Goal: Transaction & Acquisition: Download file/media

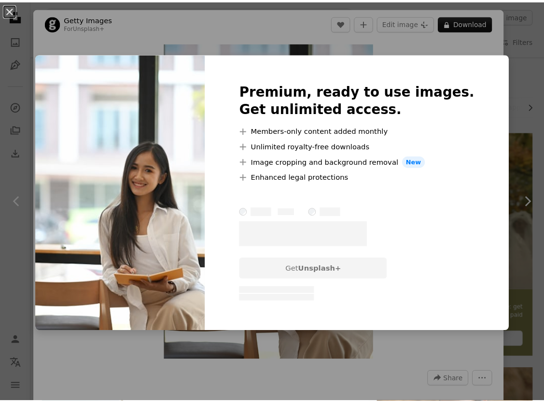
scroll to position [1255, 0]
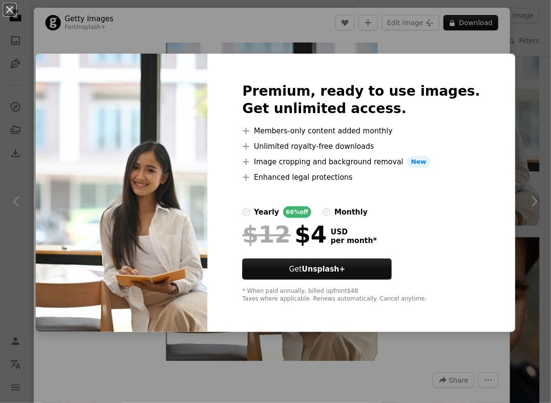
click at [369, 47] on div "An X shape Premium, ready to use images. Get unlimited access. A plus sign Memb…" at bounding box center [275, 201] width 551 height 403
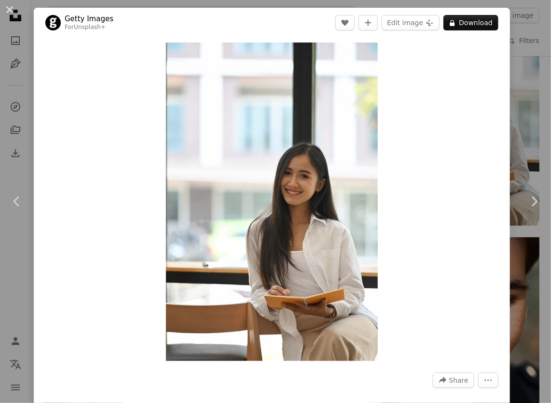
drag, startPoint x: 337, startPoint y: 83, endPoint x: 444, endPoint y: 56, distance: 110.7
click at [441, 69] on div "Zoom in" at bounding box center [272, 202] width 477 height 328
click at [448, 28] on button "A lock Download" at bounding box center [471, 22] width 55 height 15
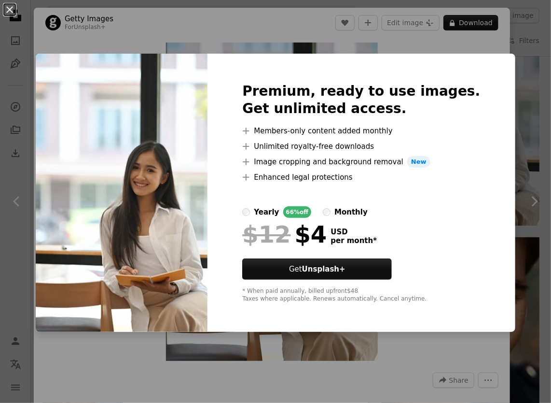
click at [510, 142] on div "An X shape Premium, ready to use images. Get unlimited access. A plus sign Memb…" at bounding box center [275, 201] width 551 height 403
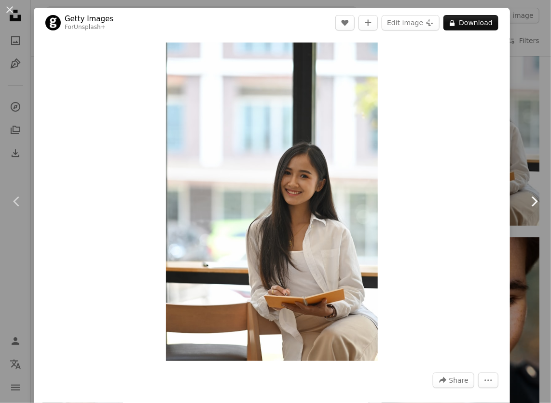
click at [533, 188] on link "Chevron right" at bounding box center [535, 201] width 34 height 93
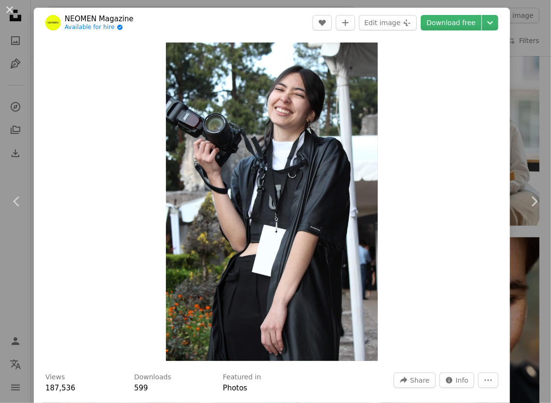
click at [528, 127] on div "An X shape Chevron left Chevron right NEOMEN Magazine Available for hire A chec…" at bounding box center [275, 201] width 551 height 403
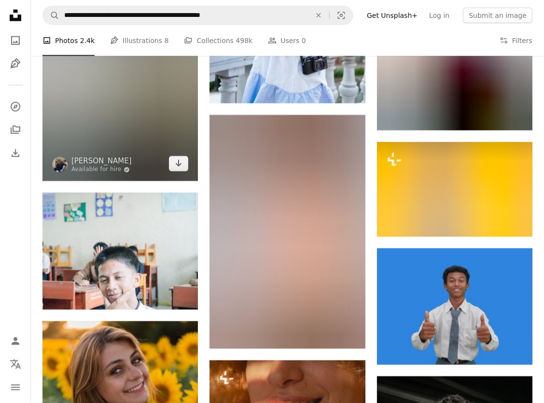
scroll to position [3476, 0]
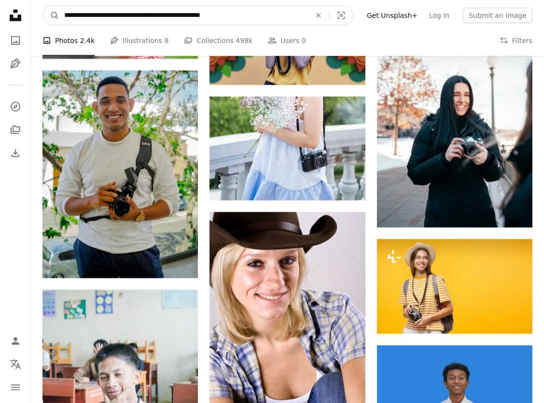
click at [203, 16] on input "**********" at bounding box center [183, 15] width 249 height 18
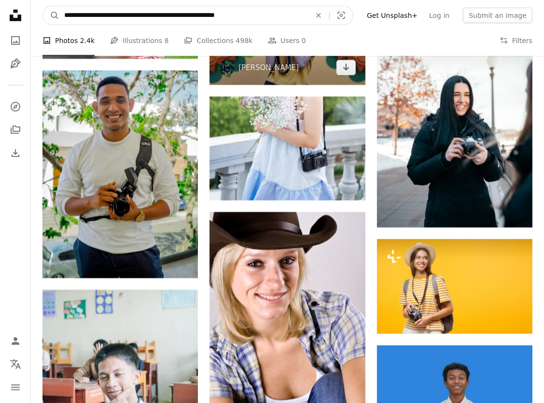
type input "**********"
click at [43, 6] on button "A magnifying glass" at bounding box center [51, 15] width 16 height 18
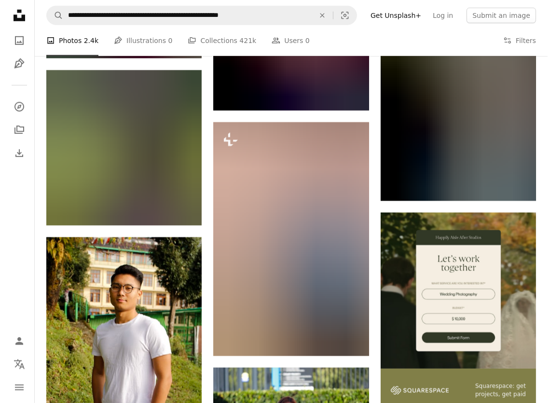
scroll to position [3331, 0]
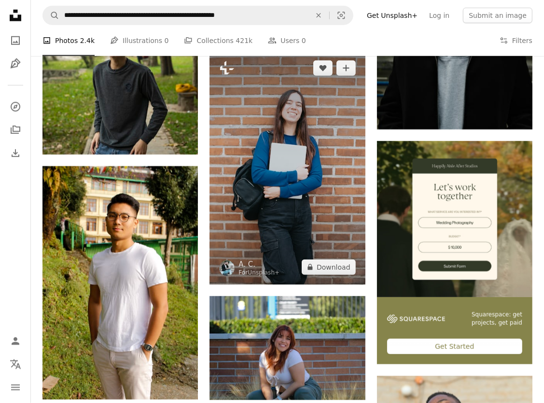
click at [283, 173] on img at bounding box center [287, 167] width 155 height 233
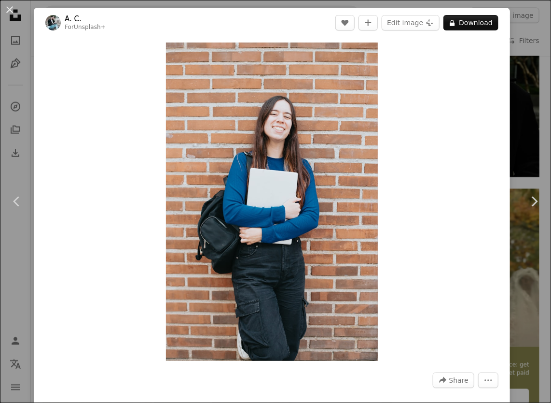
click at [519, 75] on div "An X shape Chevron left Chevron right A. C. For Unsplash+ A heart A plus sign E…" at bounding box center [275, 201] width 551 height 403
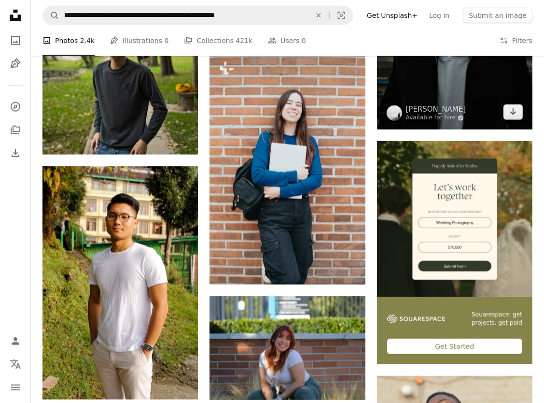
click at [450, 84] on img at bounding box center [454, 13] width 155 height 234
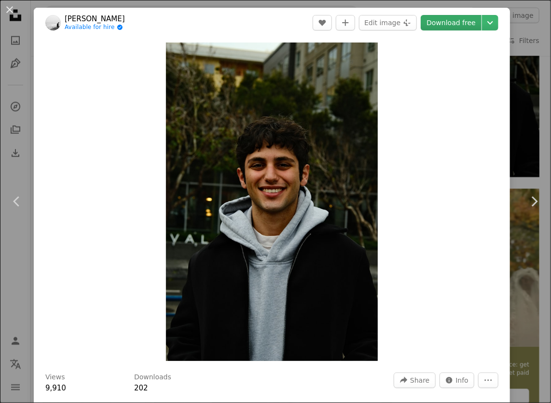
click at [454, 20] on link "Download free" at bounding box center [451, 22] width 61 height 15
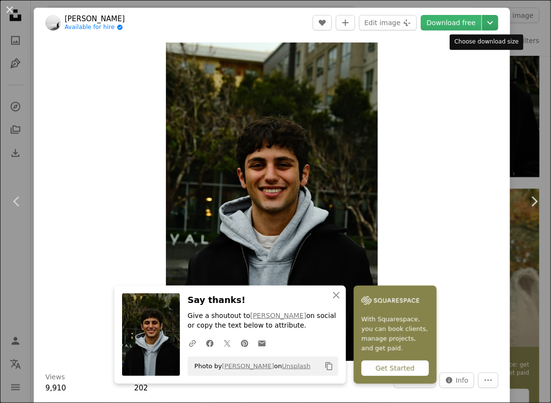
click at [483, 20] on icon "Chevron down" at bounding box center [490, 23] width 15 height 12
click at [375, 23] on dialog "An X shape Chevron left Chevron right [PERSON_NAME] Available for hire A checkm…" at bounding box center [275, 201] width 551 height 403
click at [483, 21] on icon "Chevron down" at bounding box center [490, 23] width 15 height 12
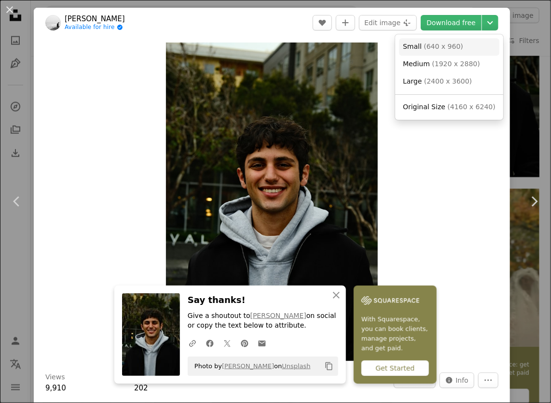
click at [408, 45] on span "Small" at bounding box center [412, 46] width 19 height 8
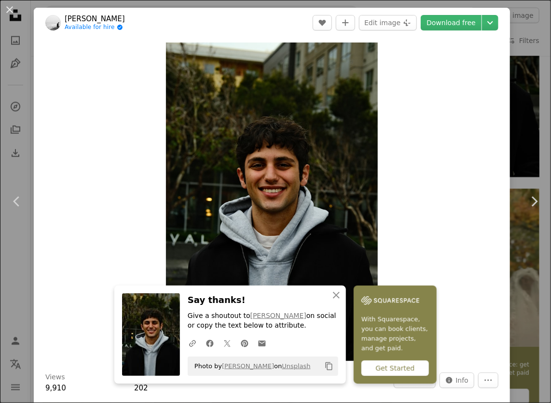
drag, startPoint x: 411, startPoint y: 134, endPoint x: 419, endPoint y: 126, distance: 10.6
click at [411, 134] on div "Zoom in" at bounding box center [272, 202] width 477 height 328
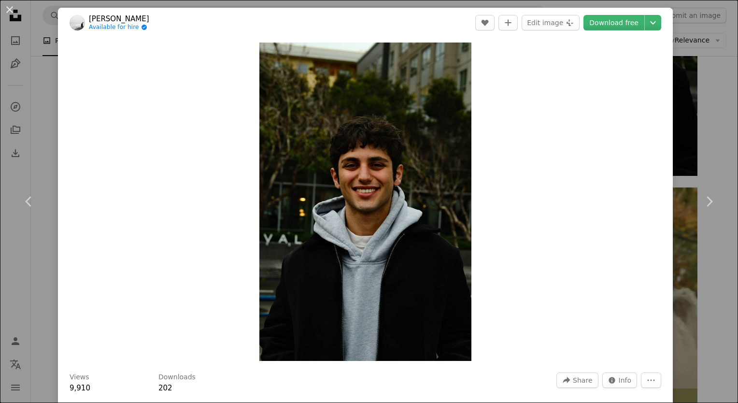
scroll to position [352, 0]
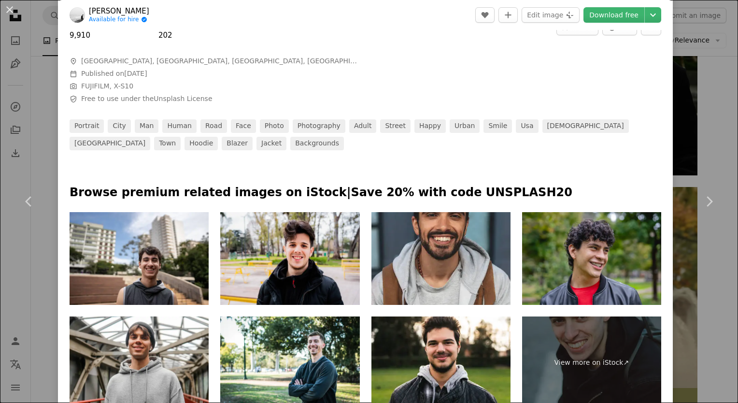
click at [551, 87] on div "An X shape Chevron left Chevron right [PERSON_NAME] Available for hire A checkm…" at bounding box center [369, 201] width 738 height 403
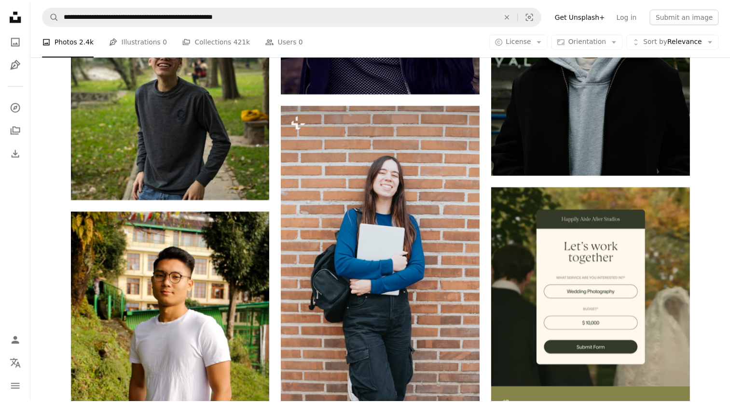
scroll to position [3331, 0]
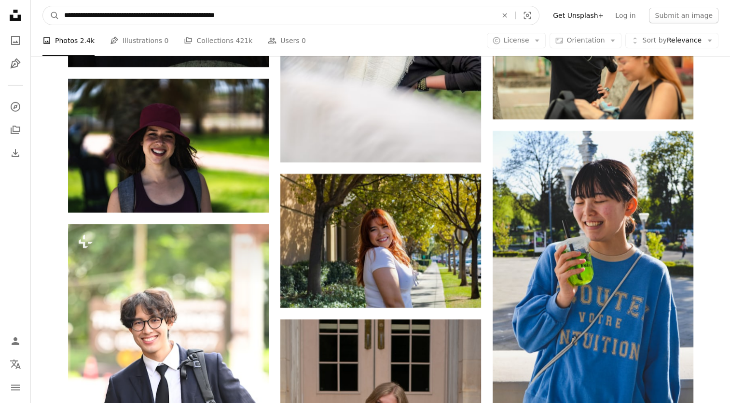
drag, startPoint x: 254, startPoint y: 16, endPoint x: -2, endPoint y: 15, distance: 255.9
click at [0, 15] on html "**********" at bounding box center [365, 332] width 730 height 7327
type input "**********"
click at [43, 6] on button "A magnifying glass" at bounding box center [51, 15] width 16 height 18
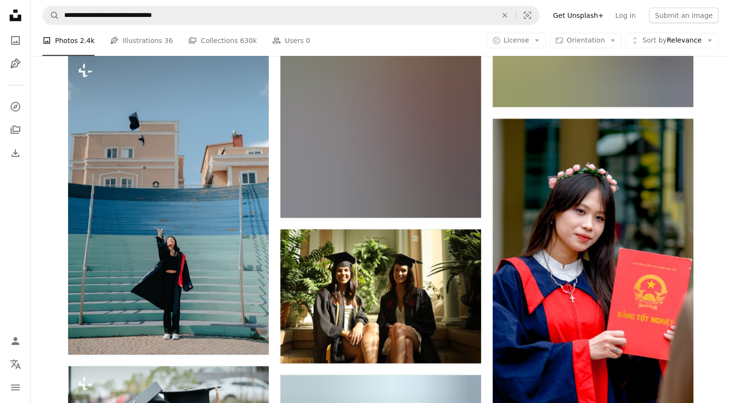
scroll to position [6711, 0]
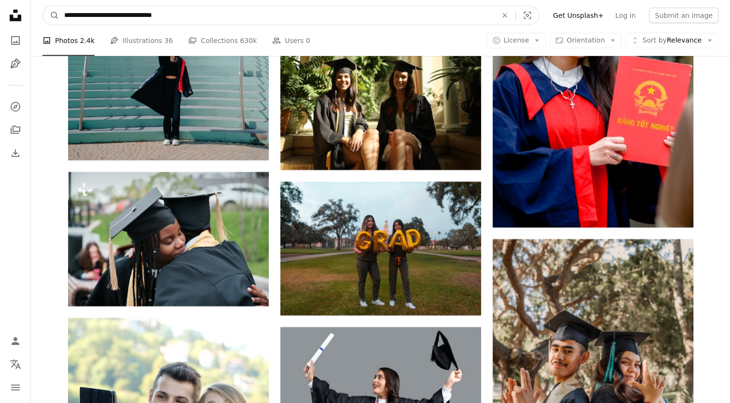
click at [200, 19] on input "**********" at bounding box center [276, 15] width 435 height 18
type input "**********"
click at [43, 6] on button "A magnifying glass" at bounding box center [51, 15] width 16 height 18
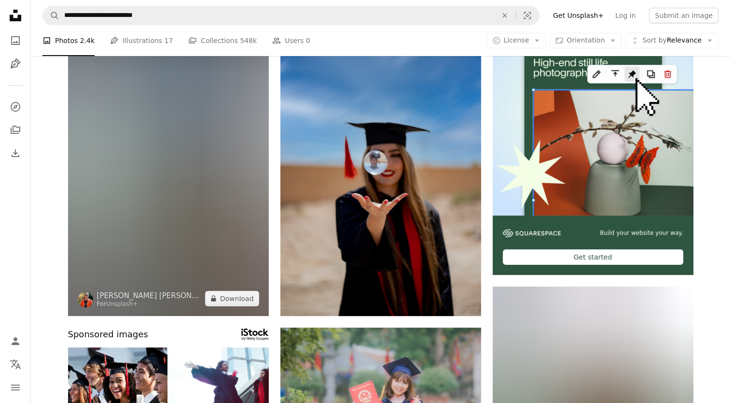
scroll to position [97, 0]
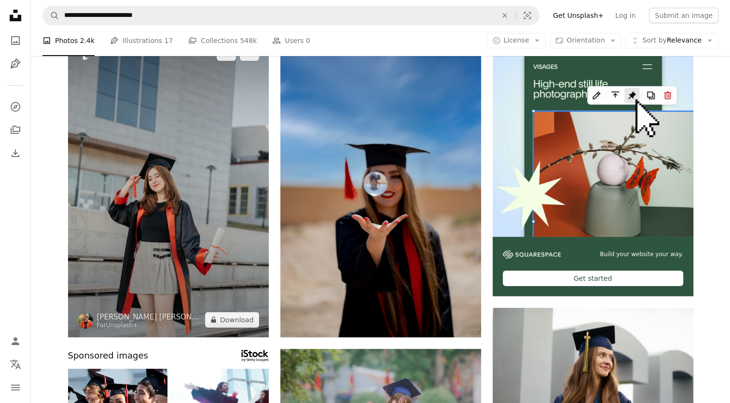
click at [168, 222] on img at bounding box center [168, 186] width 201 height 301
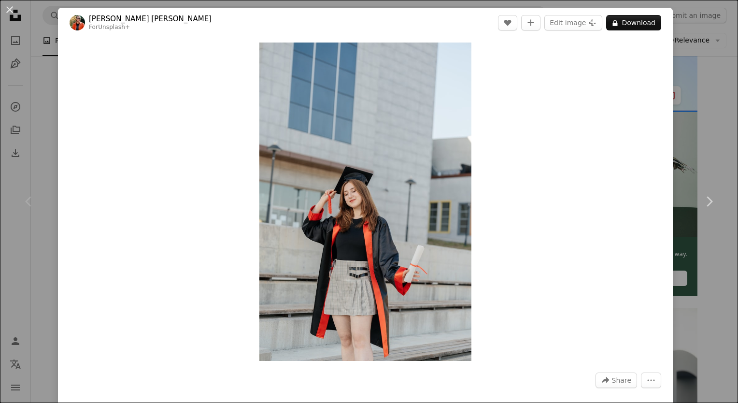
click at [551, 102] on div "An X shape Chevron left Chevron right [PERSON_NAME] [PERSON_NAME] For Unsplash+…" at bounding box center [369, 201] width 738 height 403
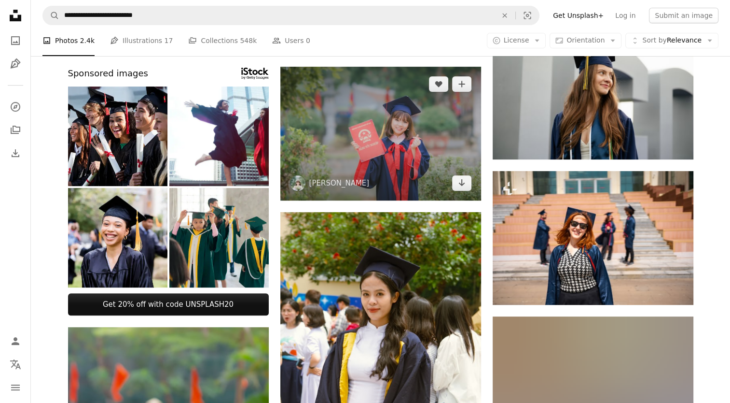
scroll to position [386, 0]
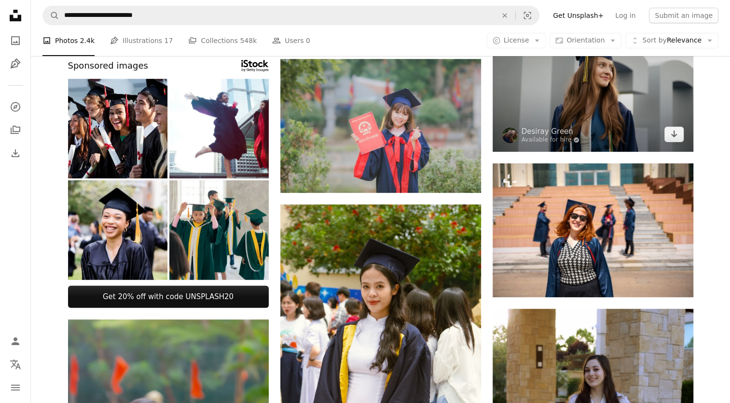
click at [551, 86] on img at bounding box center [593, 85] width 201 height 134
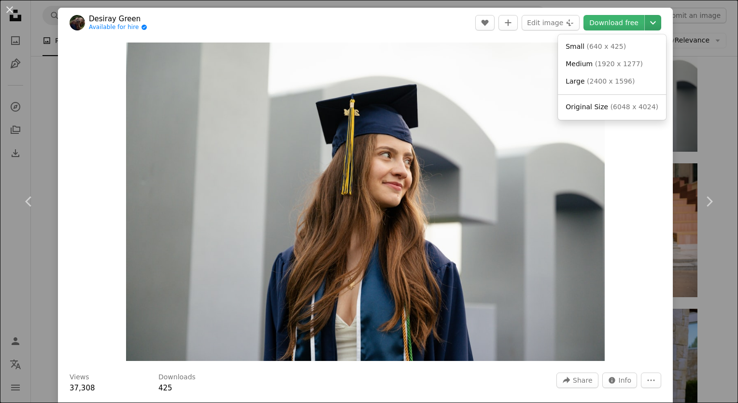
click at [551, 22] on icon "Choose download size" at bounding box center [653, 22] width 6 height 3
click at [551, 172] on dialog "An X shape Chevron left Chevron right [PERSON_NAME] Available for hire A checkm…" at bounding box center [369, 201] width 738 height 403
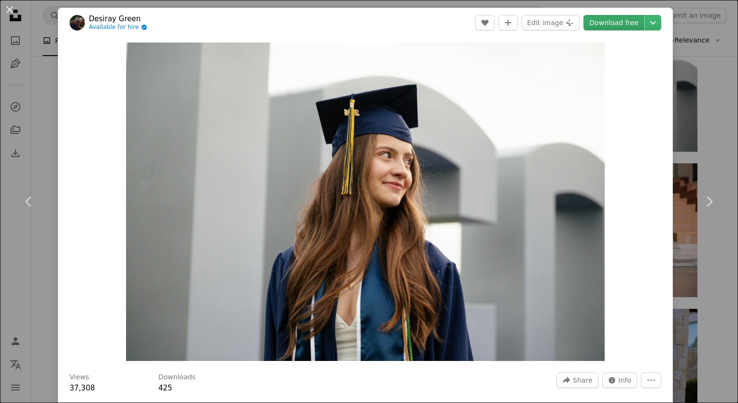
click at [551, 25] on link "Download free" at bounding box center [613, 22] width 61 height 15
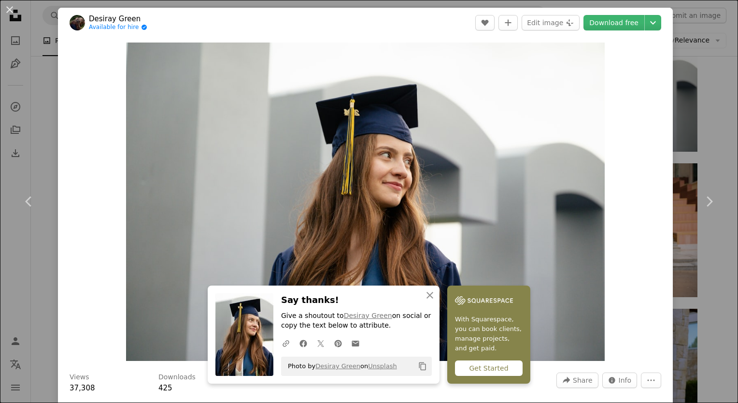
drag, startPoint x: 605, startPoint y: 210, endPoint x: 623, endPoint y: 181, distance: 34.0
click at [551, 210] on div "Zoom in" at bounding box center [365, 202] width 615 height 328
click at [551, 136] on div "An X shape Chevron left Chevron right [PERSON_NAME] Available for hire A checkm…" at bounding box center [369, 201] width 738 height 403
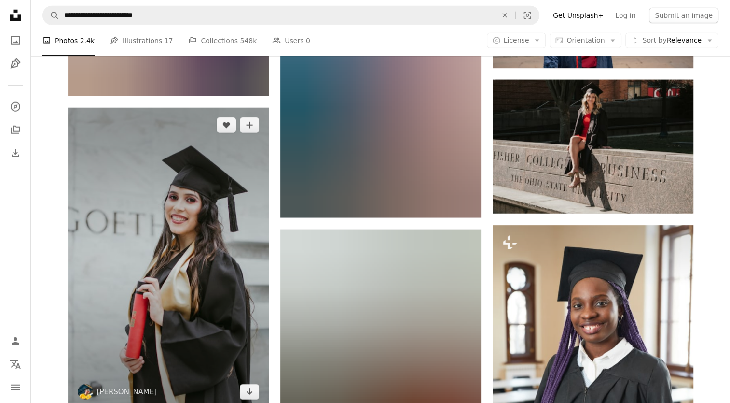
scroll to position [2752, 0]
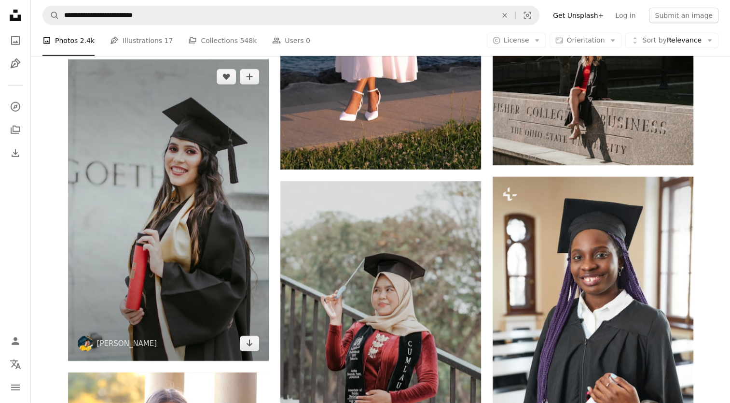
click at [186, 249] on img at bounding box center [168, 209] width 201 height 301
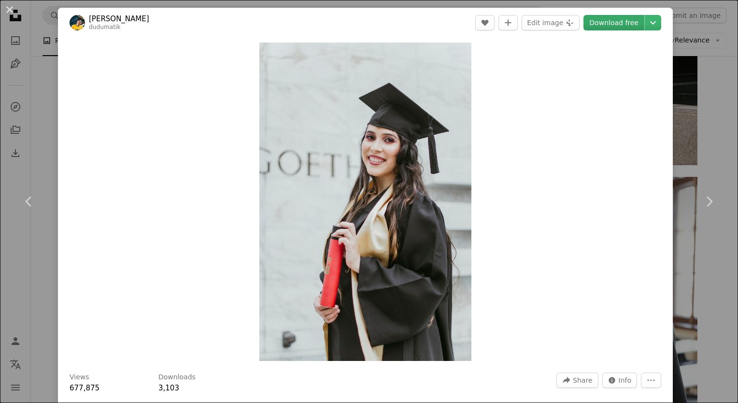
click at [551, 25] on link "Download free" at bounding box center [613, 22] width 61 height 15
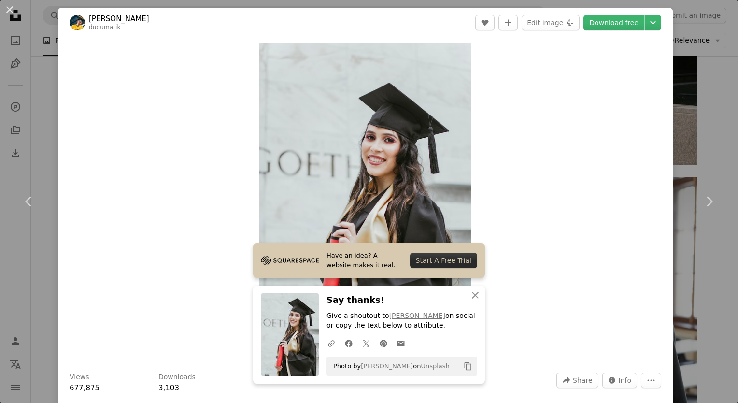
drag, startPoint x: 630, startPoint y: 227, endPoint x: 628, endPoint y: 181, distance: 46.4
click at [551, 227] on div "Zoom in" at bounding box center [365, 202] width 615 height 328
click at [551, 242] on div "Zoom in" at bounding box center [365, 202] width 615 height 328
click at [551, 88] on div "An X shape Chevron left Chevron right [PERSON_NAME] dudumatik A heart A plus si…" at bounding box center [369, 201] width 738 height 403
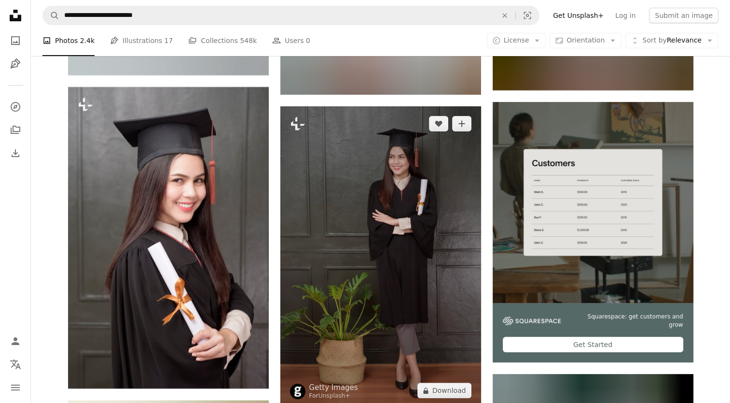
scroll to position [3959, 0]
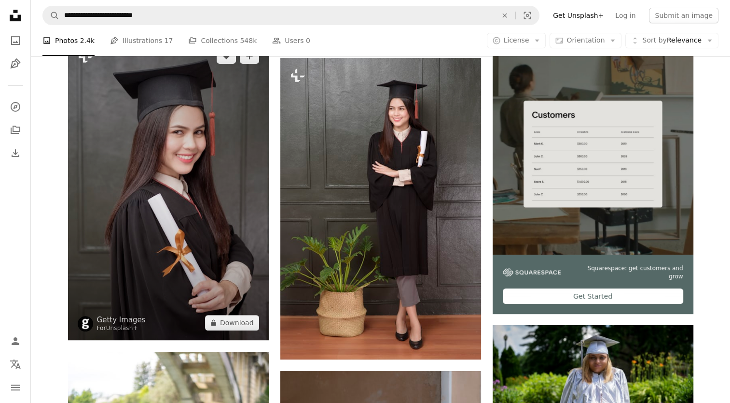
click at [214, 210] on img at bounding box center [168, 189] width 201 height 301
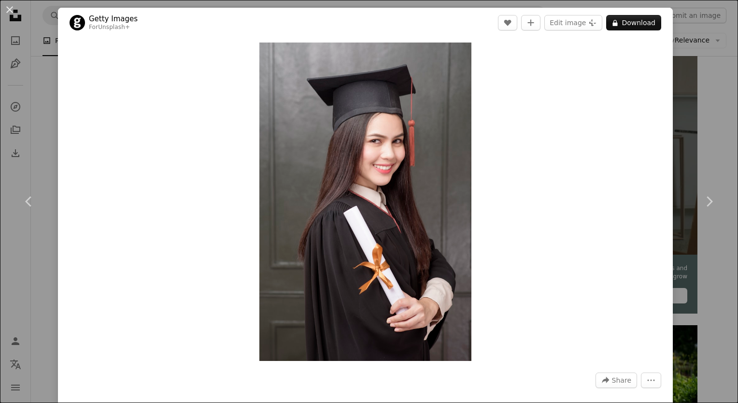
click at [551, 126] on div "An X shape Chevron left Chevron right Getty Images For Unsplash+ A heart A plus…" at bounding box center [369, 201] width 738 height 403
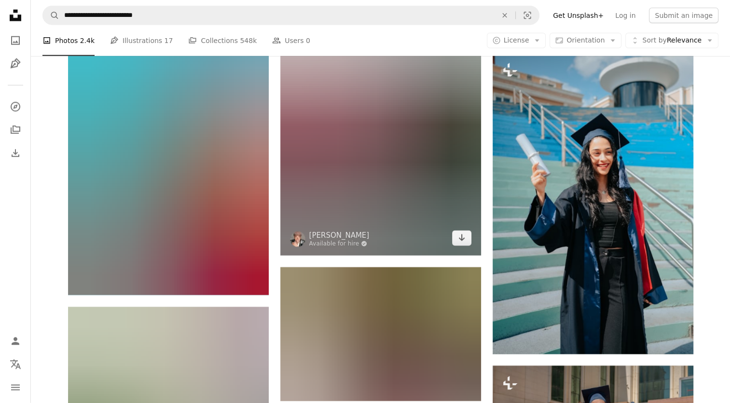
scroll to position [6276, 0]
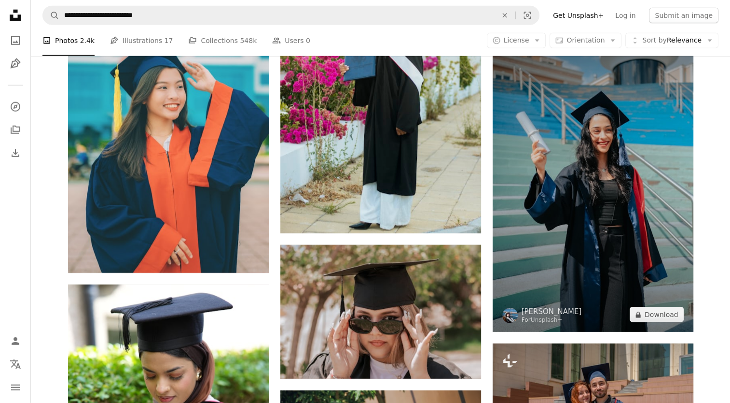
click at [551, 182] on img at bounding box center [593, 180] width 201 height 301
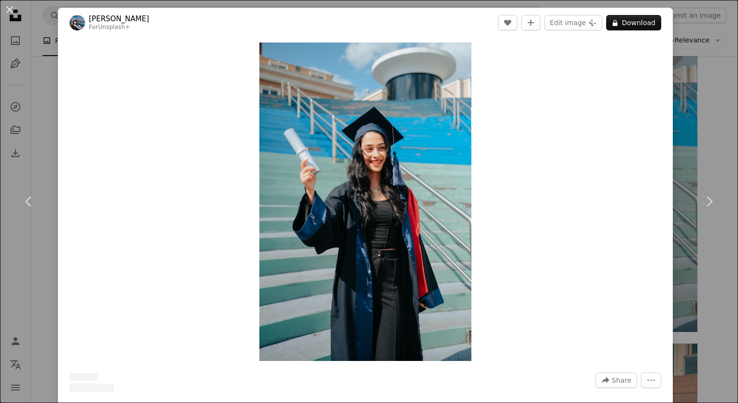
click at [551, 92] on div "An X shape Chevron left Chevron right [PERSON_NAME] For Unsplash+ A heart A plu…" at bounding box center [369, 201] width 738 height 403
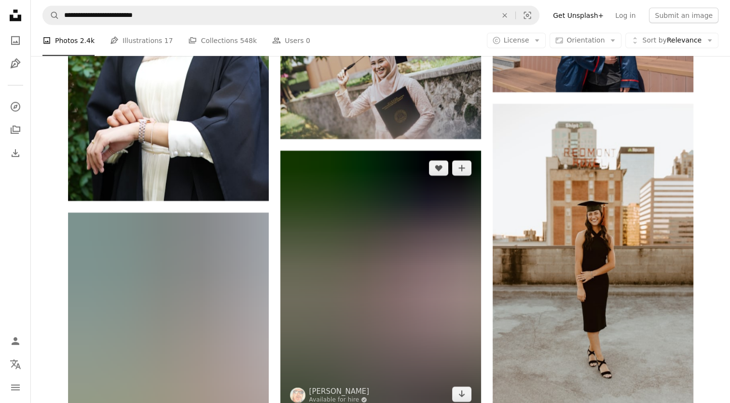
scroll to position [6663, 0]
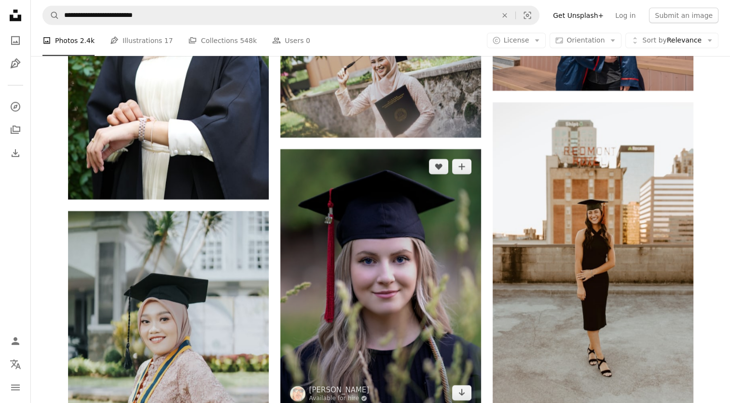
click at [407, 302] on img at bounding box center [381, 279] width 201 height 261
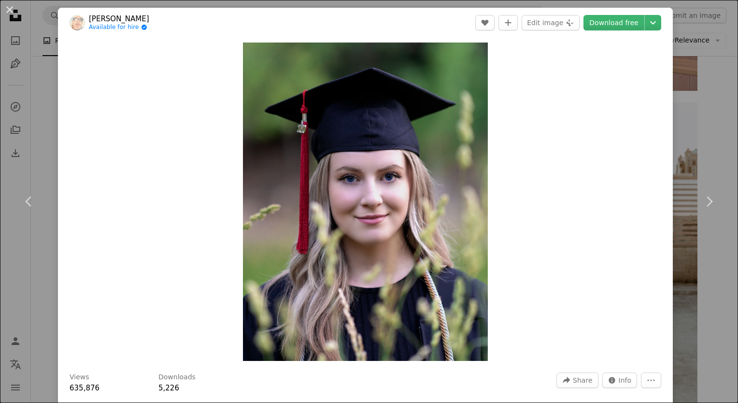
click at [551, 146] on div "An X shape Chevron left Chevron right [PERSON_NAME] Available for hire A checkm…" at bounding box center [369, 201] width 738 height 403
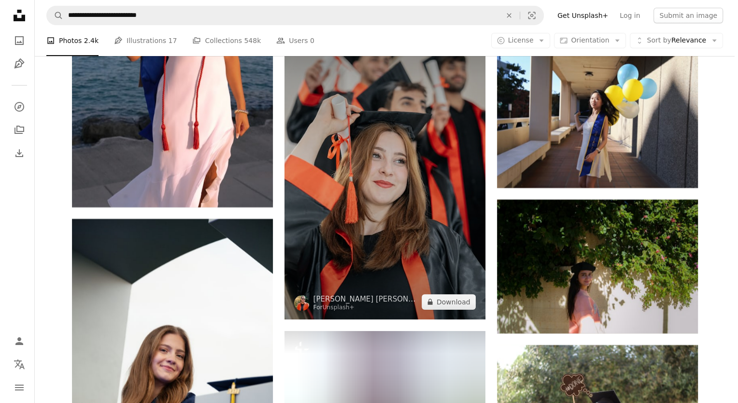
scroll to position [7290, 0]
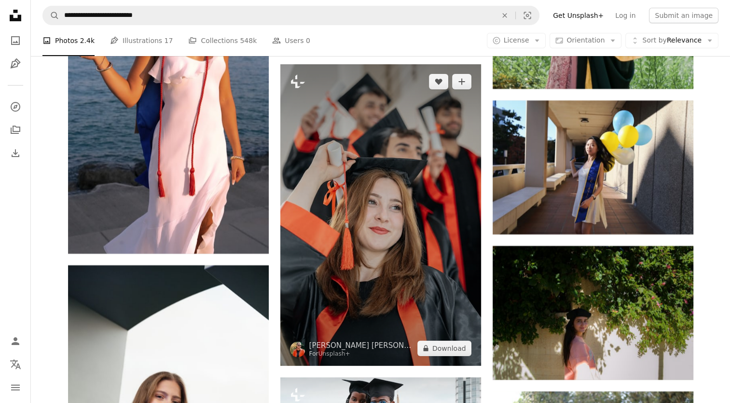
click at [399, 239] on img at bounding box center [381, 214] width 201 height 301
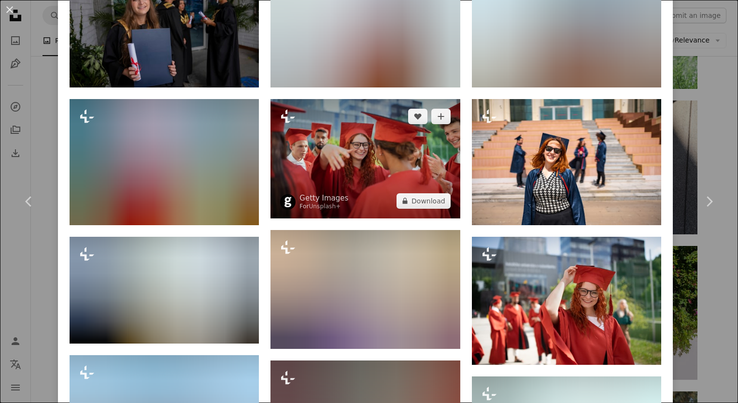
scroll to position [980, 0]
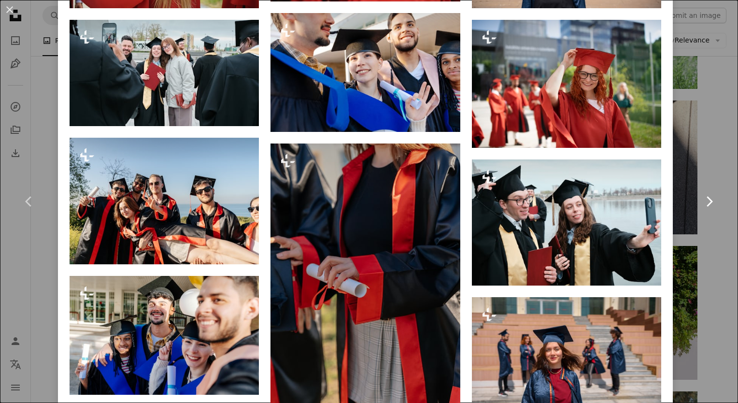
click at [551, 174] on link "Chevron right" at bounding box center [709, 201] width 58 height 93
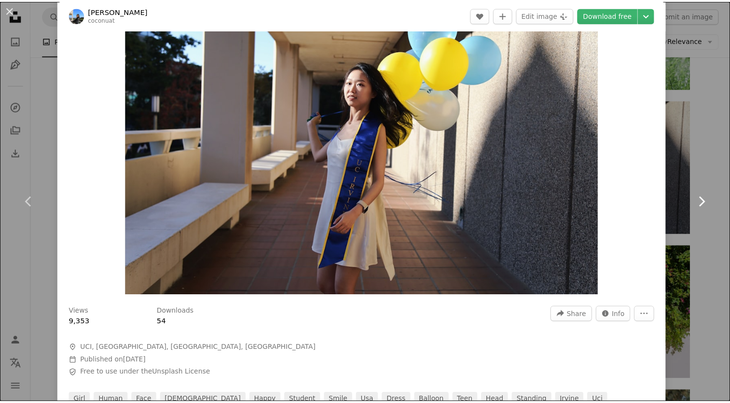
scroll to position [193, 0]
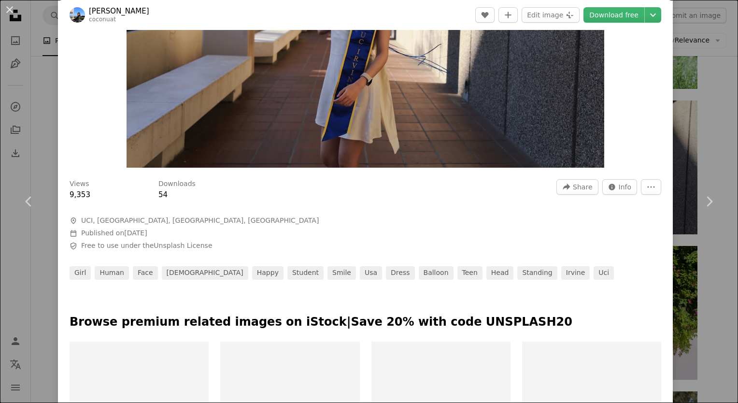
click at [551, 151] on div "An X shape Chevron left Chevron right [PERSON_NAME] coconuat A heart A plus sig…" at bounding box center [369, 201] width 738 height 403
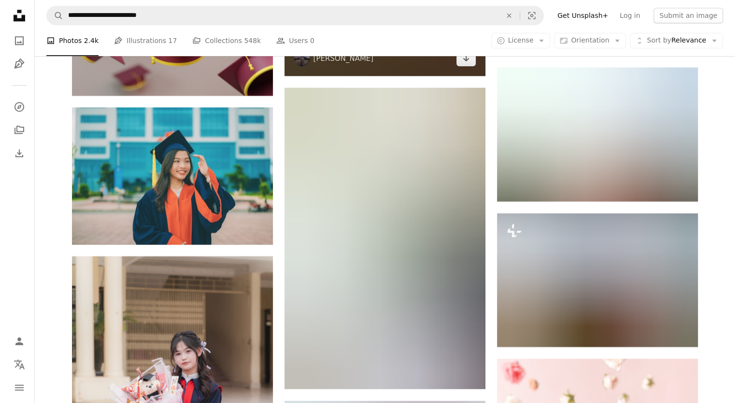
scroll to position [8401, 0]
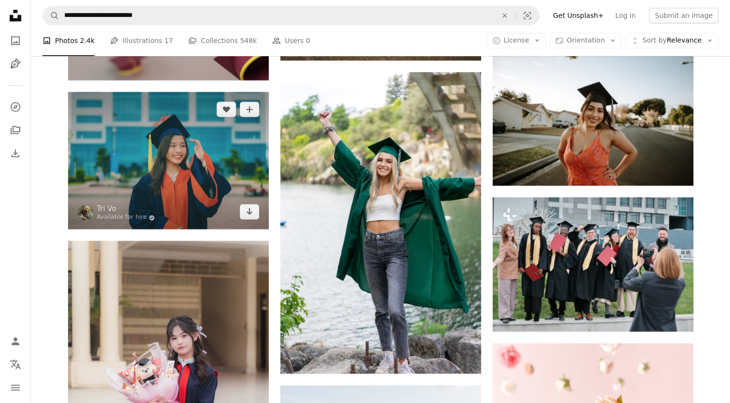
click at [164, 165] on img at bounding box center [168, 161] width 201 height 138
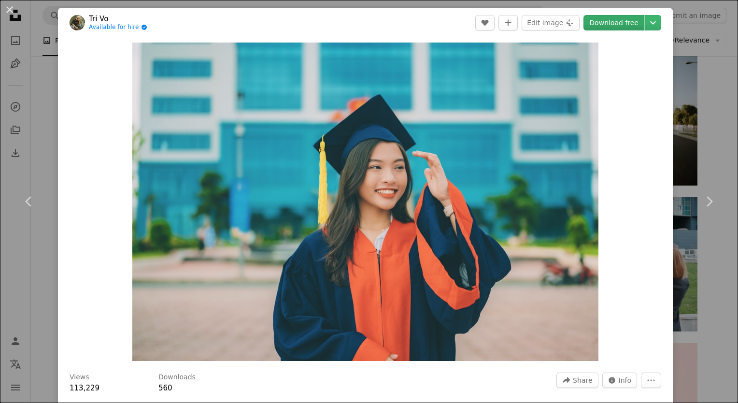
click at [551, 27] on link "Download free" at bounding box center [613, 22] width 61 height 15
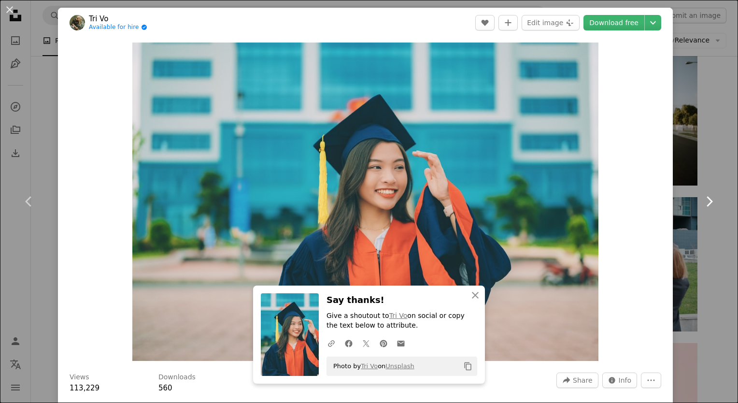
click at [551, 161] on link "Chevron right" at bounding box center [709, 201] width 58 height 93
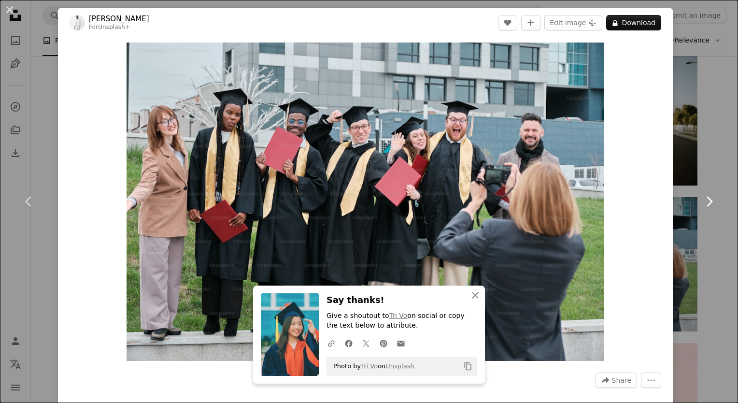
click at [551, 158] on link "Chevron right" at bounding box center [709, 201] width 58 height 93
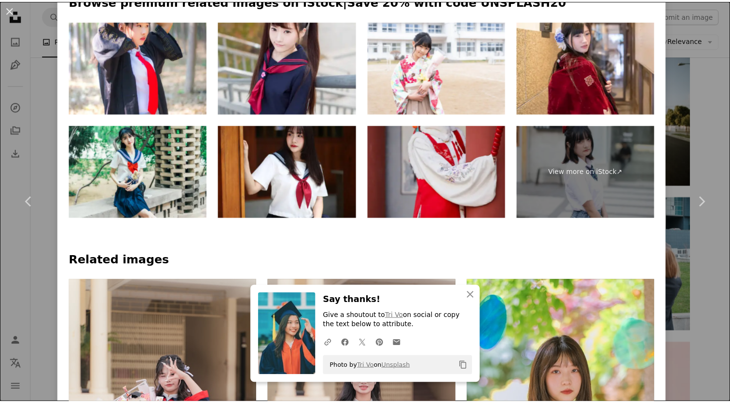
scroll to position [531, 0]
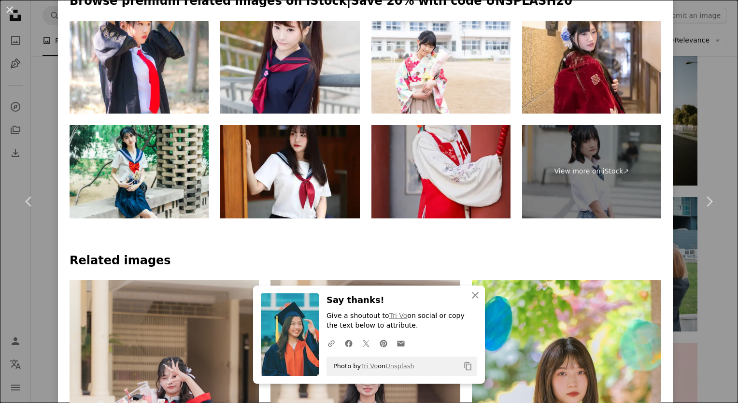
click at [551, 146] on div "An X shape Chevron left Chevron right [PERSON_NAME] for hire A checkmark inside…" at bounding box center [369, 201] width 738 height 403
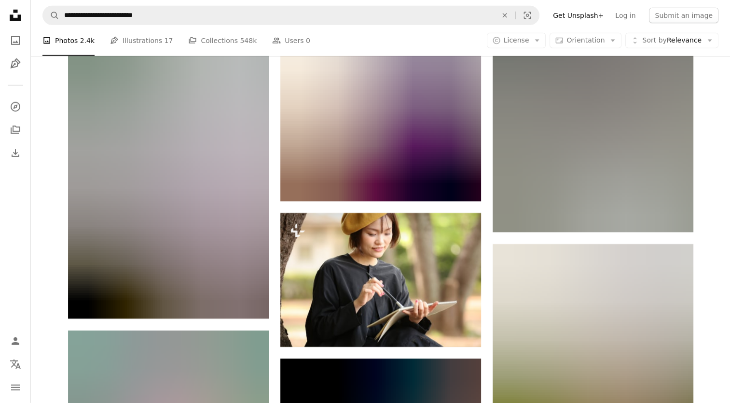
scroll to position [10185, 0]
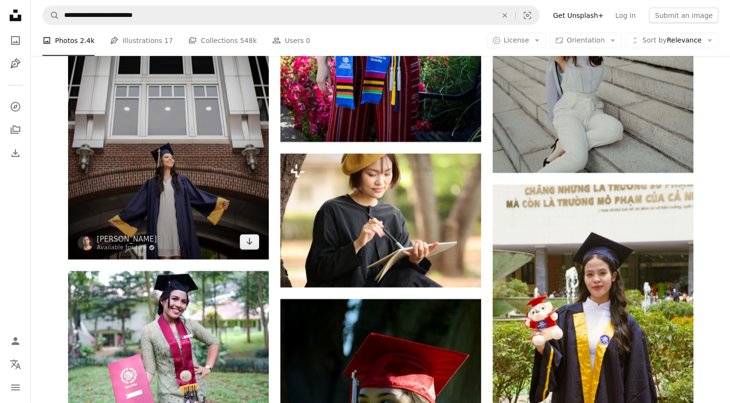
click at [191, 187] on img at bounding box center [168, 108] width 201 height 301
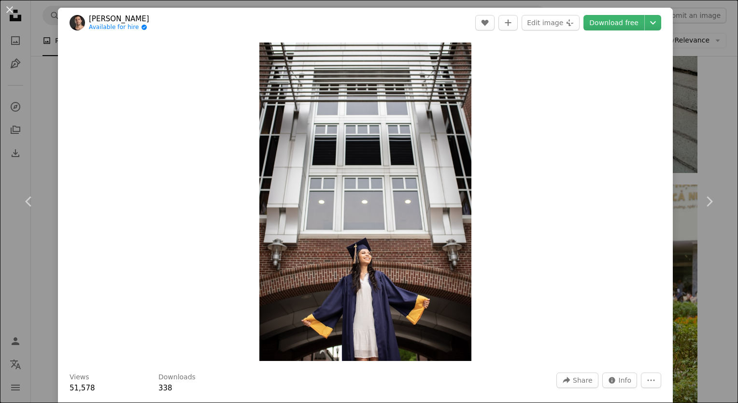
click at [551, 99] on div "An X shape Chevron left Chevron right [PERSON_NAME] Available for hire A checkm…" at bounding box center [369, 201] width 738 height 403
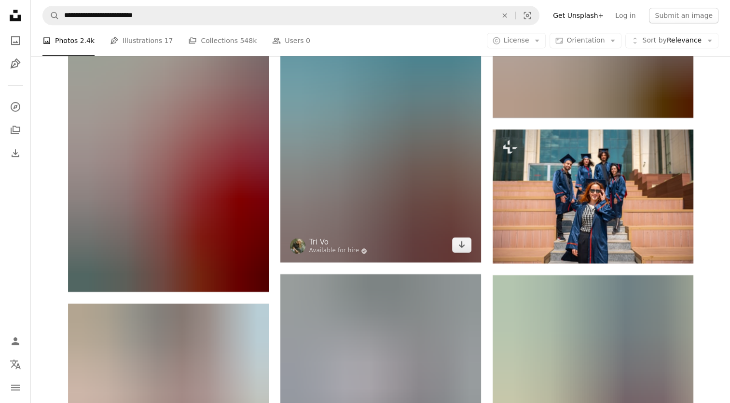
scroll to position [11440, 0]
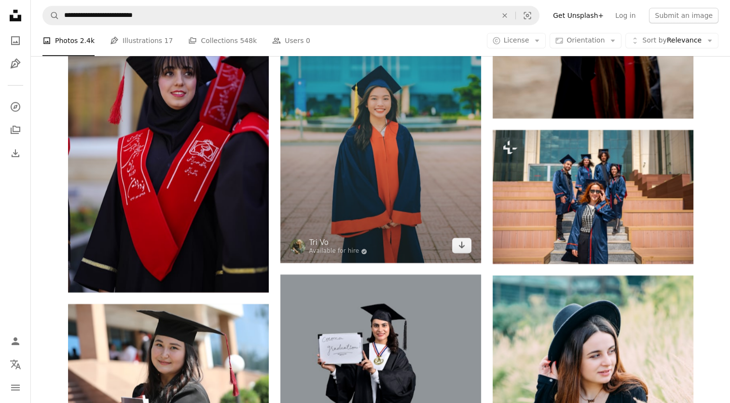
click at [392, 168] on img at bounding box center [381, 112] width 201 height 302
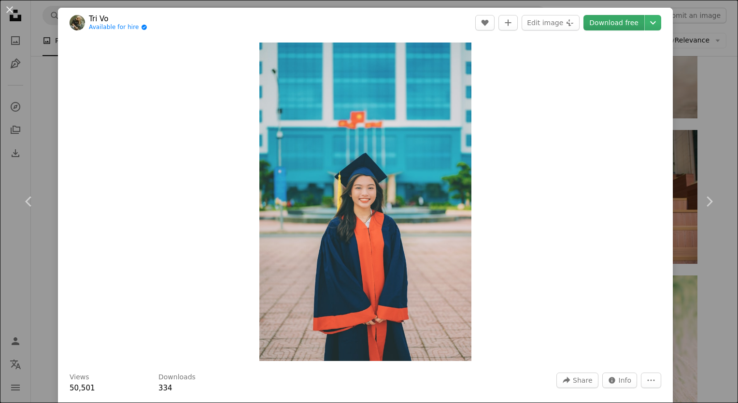
click at [551, 26] on link "Download free" at bounding box center [613, 22] width 61 height 15
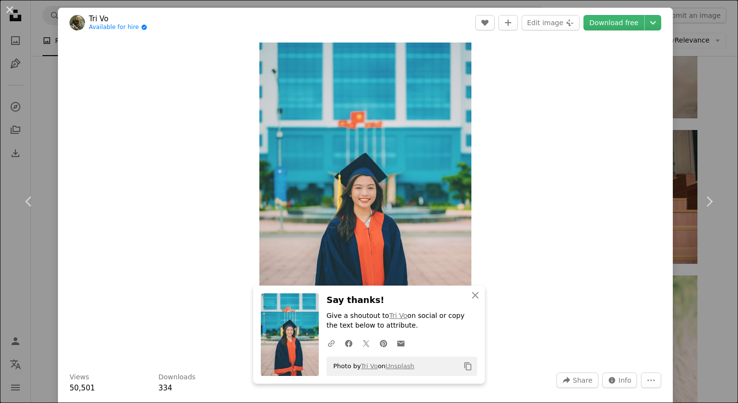
click at [551, 93] on div "An X shape Chevron left Chevron right Tri Vo Available for hire A checkmark ins…" at bounding box center [369, 201] width 738 height 403
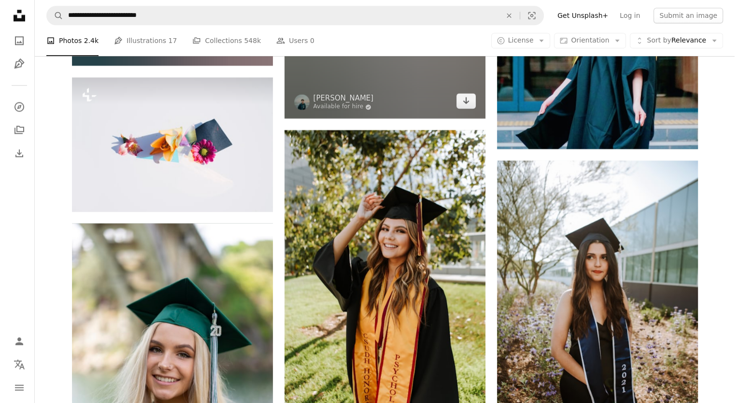
scroll to position [12213, 0]
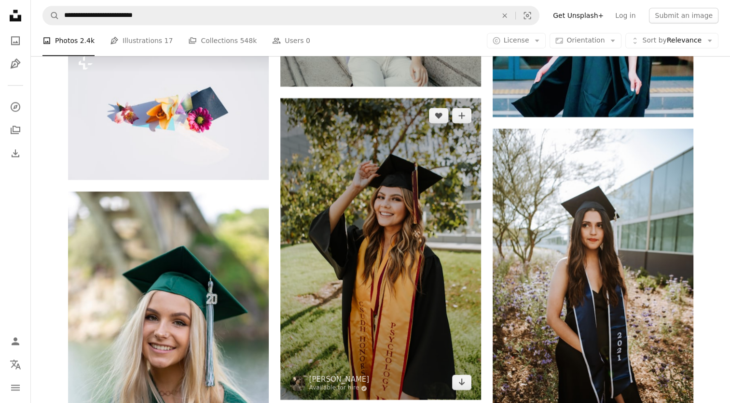
click at [398, 250] on img at bounding box center [381, 248] width 201 height 301
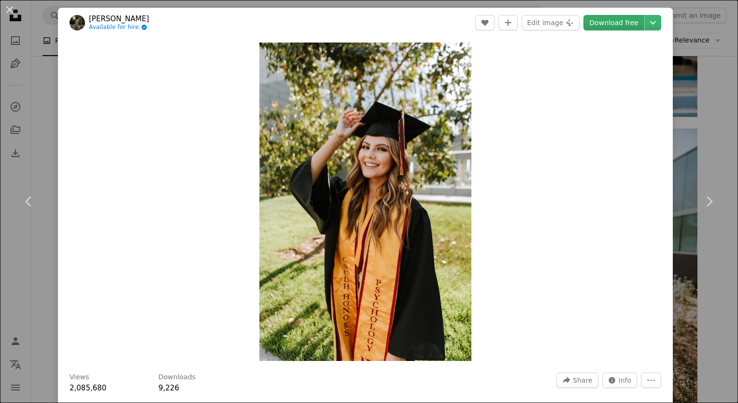
click at [551, 22] on link "Download free" at bounding box center [613, 22] width 61 height 15
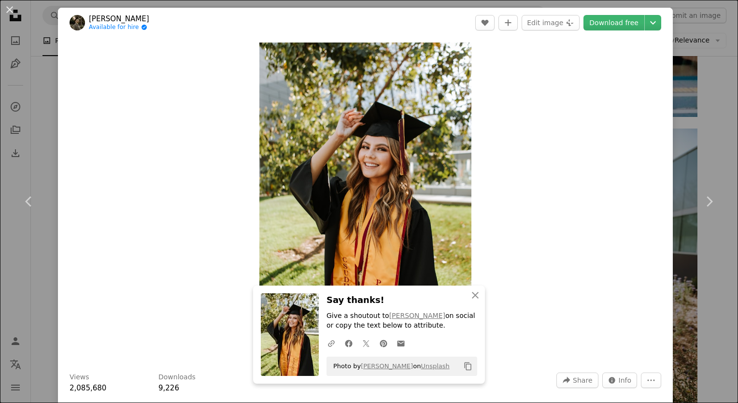
click at [551, 299] on div "Zoom in" at bounding box center [365, 202] width 615 height 328
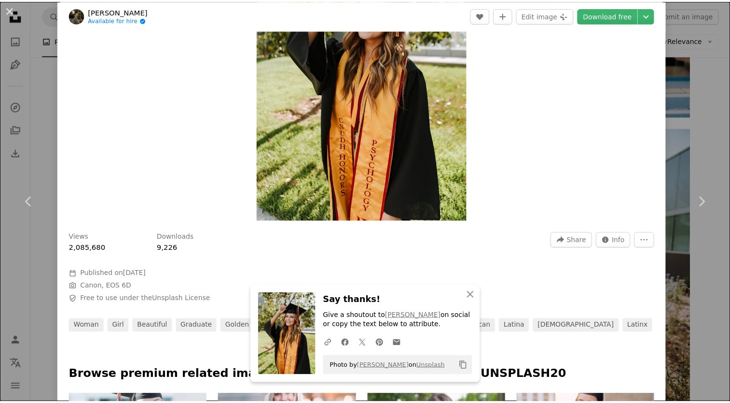
scroll to position [145, 0]
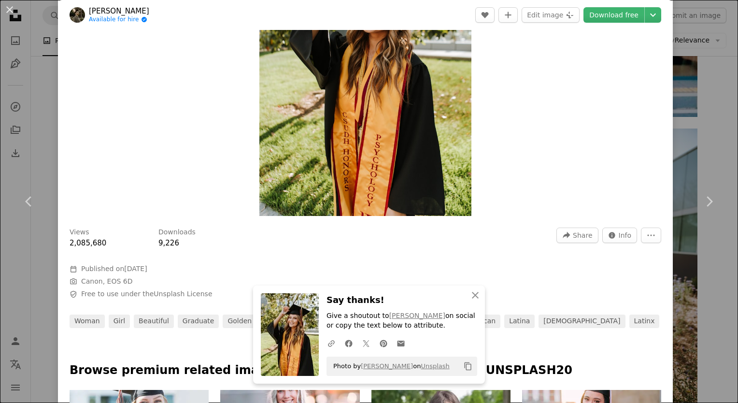
click at [551, 151] on div "An X shape Chevron left Chevron right [PERSON_NAME] Available for hire A checkm…" at bounding box center [369, 201] width 738 height 403
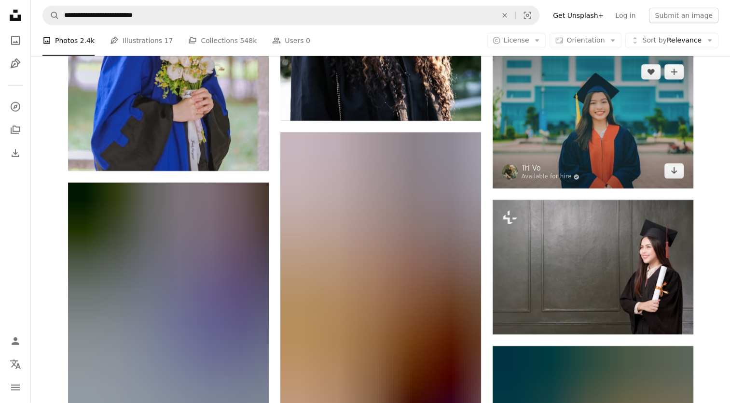
scroll to position [13710, 0]
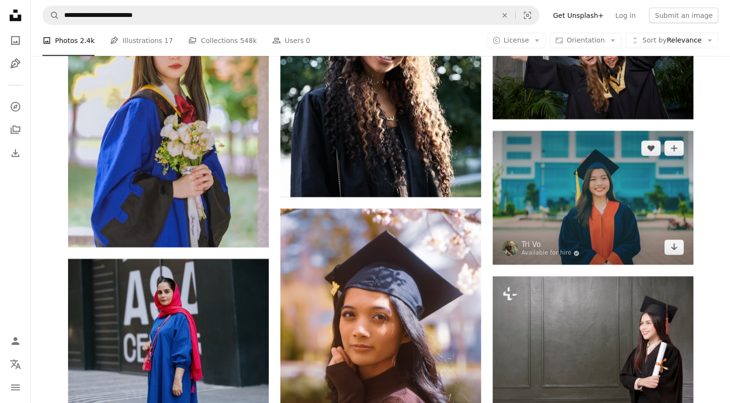
click at [551, 204] on img at bounding box center [593, 198] width 201 height 134
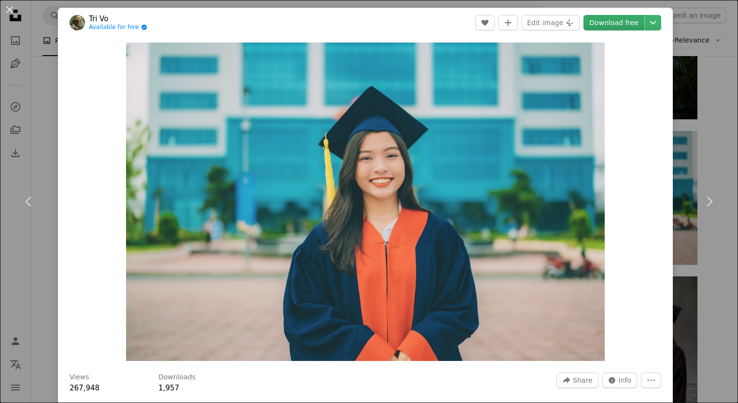
click at [551, 24] on link "Download free" at bounding box center [613, 22] width 61 height 15
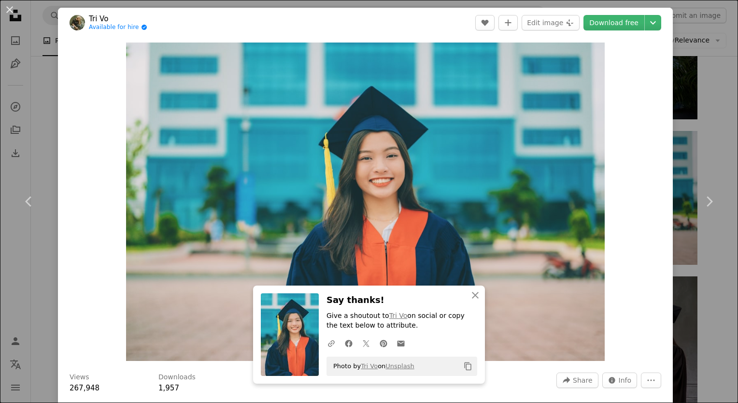
click at [551, 98] on div "An X shape Chevron left Chevron right Tri Vo Available for hire A checkmark ins…" at bounding box center [369, 201] width 738 height 403
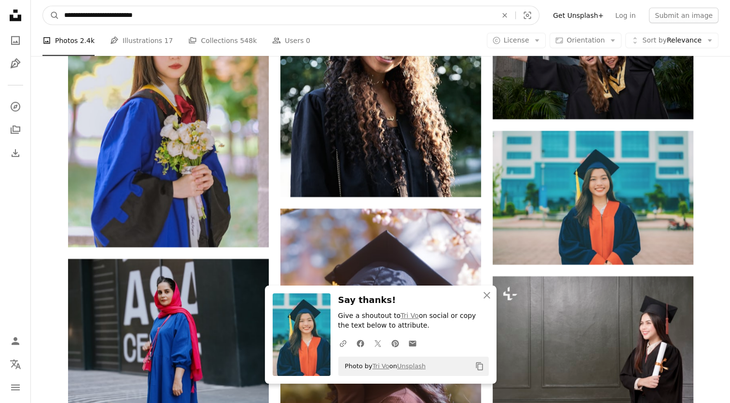
click at [158, 10] on input "**********" at bounding box center [276, 15] width 435 height 18
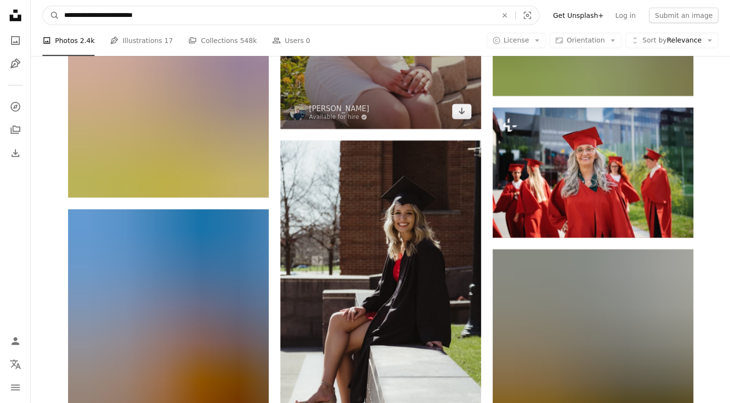
scroll to position [17717, 0]
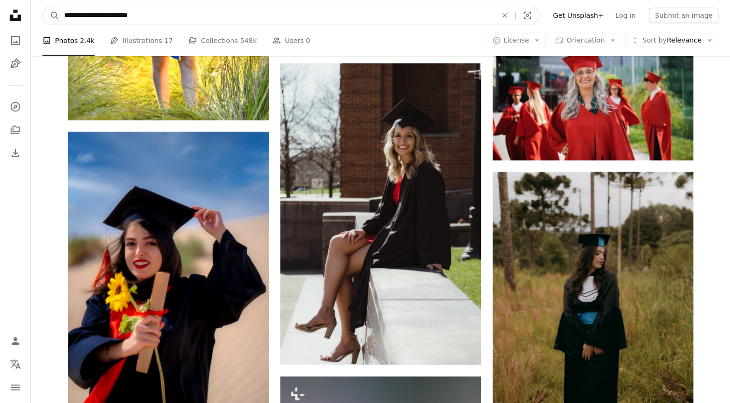
type input "**********"
click button "A magnifying glass" at bounding box center [51, 15] width 16 height 18
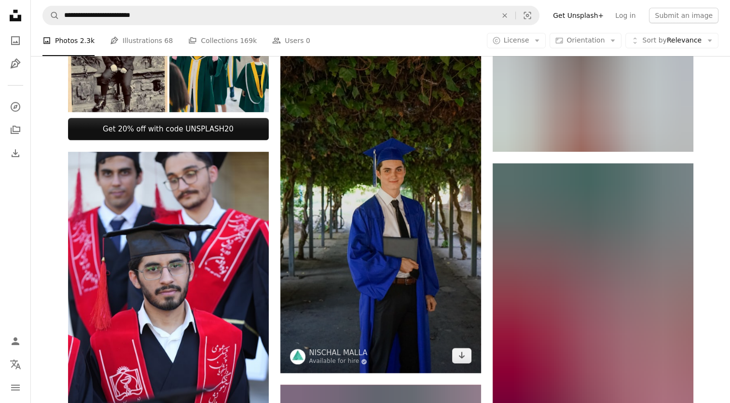
scroll to position [290, 0]
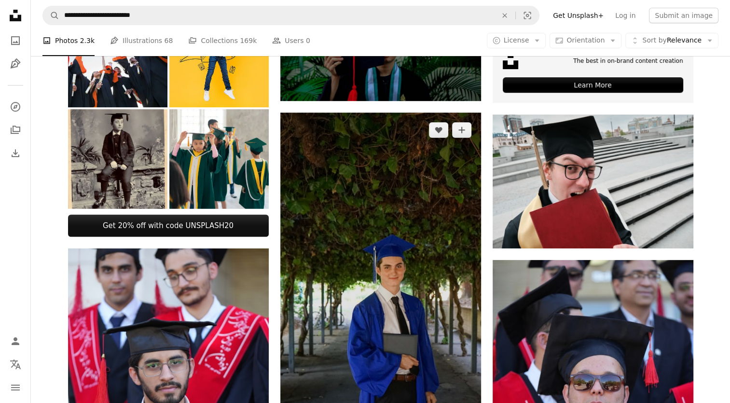
click at [390, 287] on img at bounding box center [381, 290] width 201 height 357
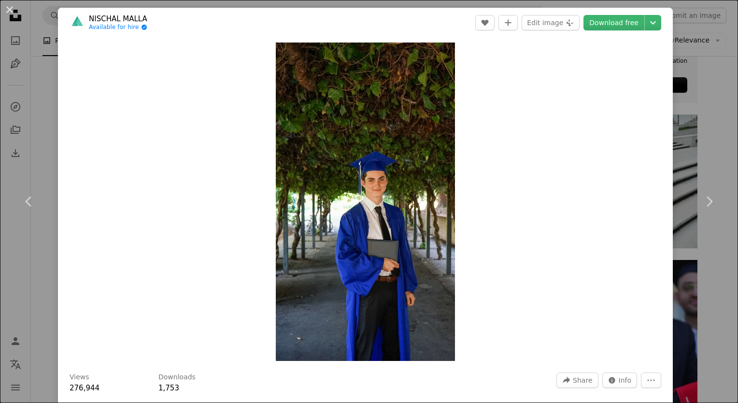
click at [551, 140] on div "An X shape Chevron left Chevron right [PERSON_NAME] Available for hire A checkm…" at bounding box center [369, 201] width 738 height 403
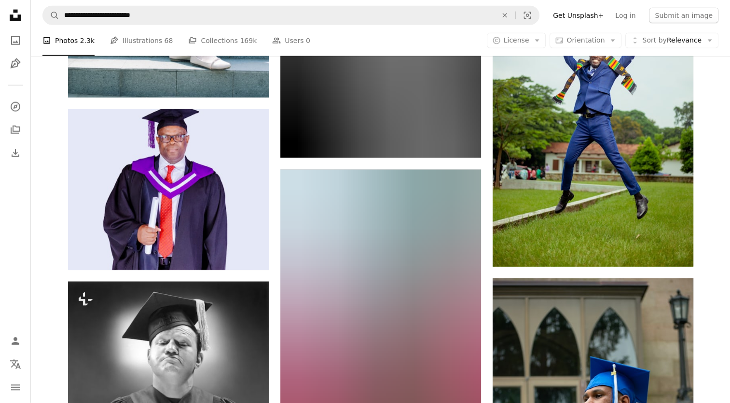
scroll to position [13615, 0]
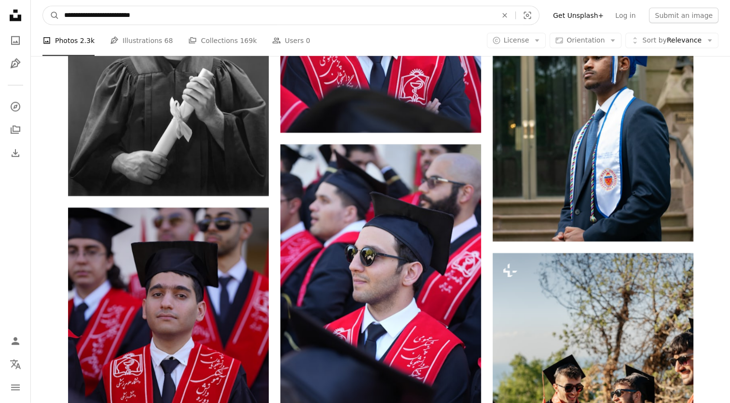
click at [164, 16] on input "**********" at bounding box center [276, 15] width 435 height 18
type input "**********"
click at [43, 6] on button "A magnifying glass" at bounding box center [51, 15] width 16 height 18
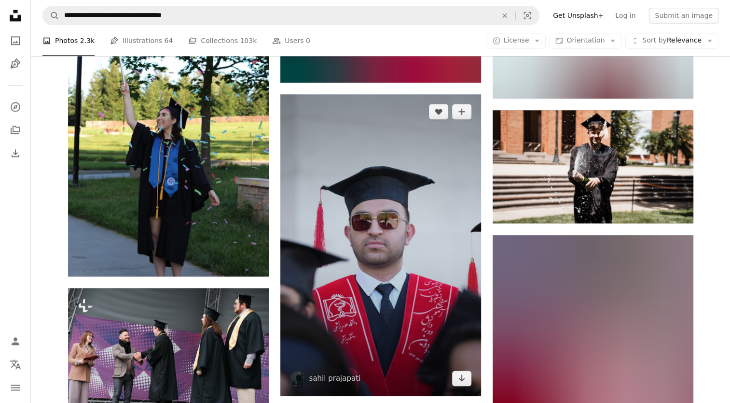
scroll to position [1448, 0]
